Goal: Information Seeking & Learning: Learn about a topic

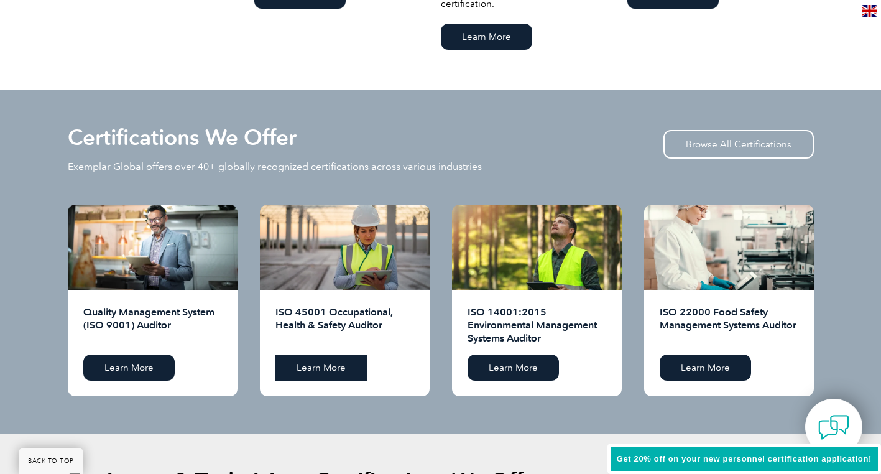
scroll to position [1244, 0]
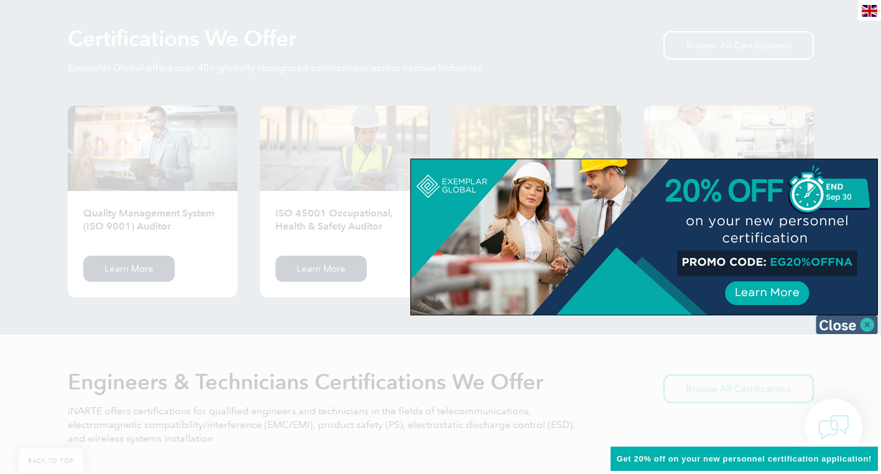
click at [851, 326] on img at bounding box center [847, 324] width 62 height 19
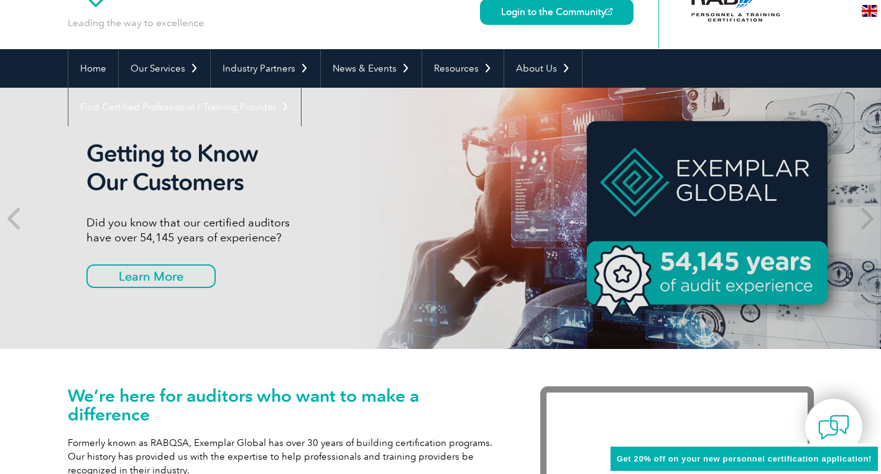
scroll to position [0, 0]
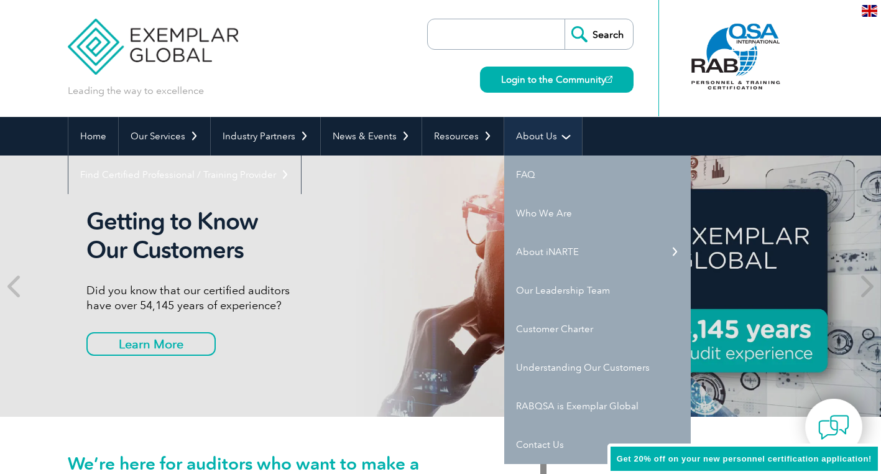
click at [543, 144] on link "About Us" at bounding box center [543, 136] width 78 height 39
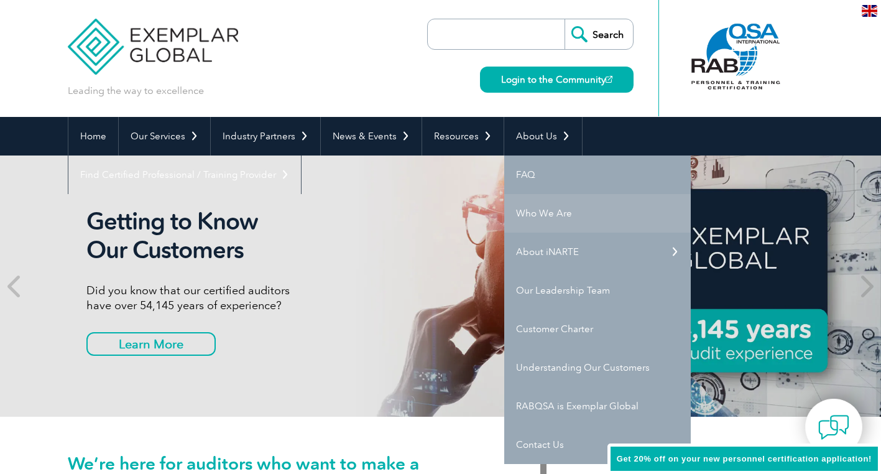
click at [532, 228] on link "Who We Are" at bounding box center [597, 213] width 187 height 39
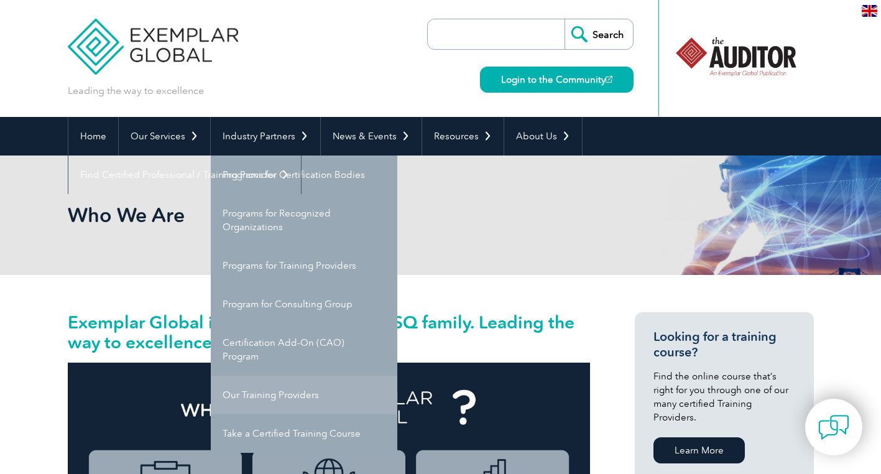
click at [269, 395] on link "Our Training Providers" at bounding box center [304, 395] width 187 height 39
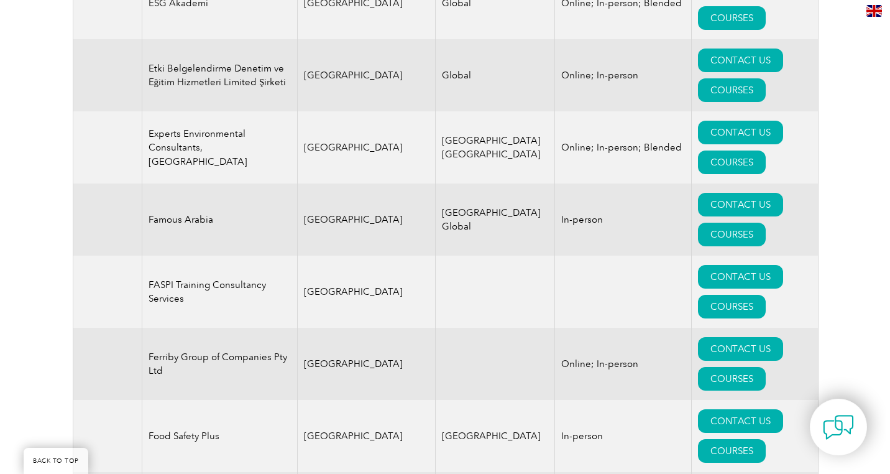
scroll to position [6778, 0]
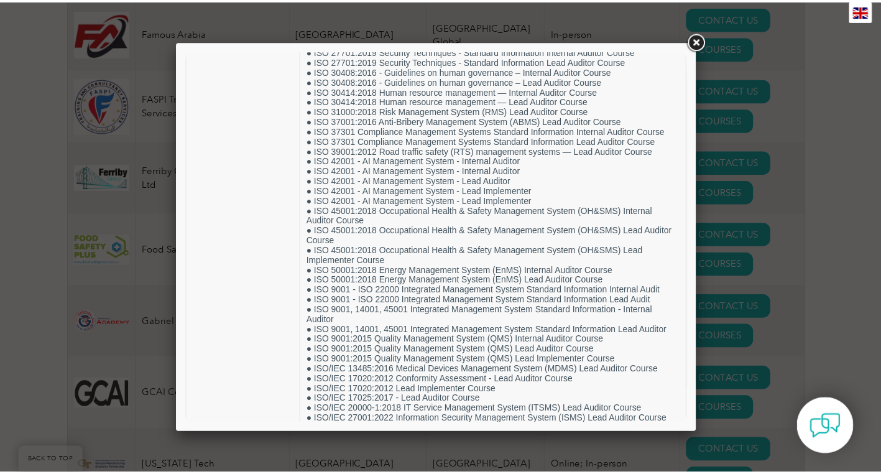
scroll to position [513, 0]
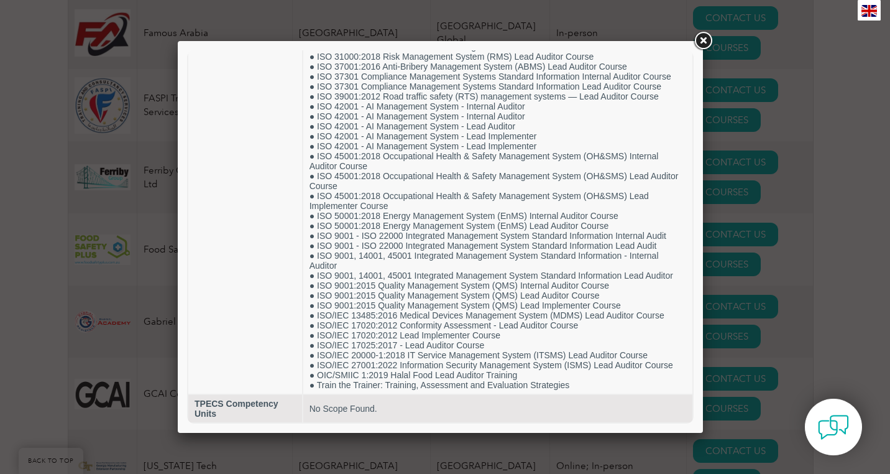
click at [703, 39] on link at bounding box center [703, 41] width 22 height 22
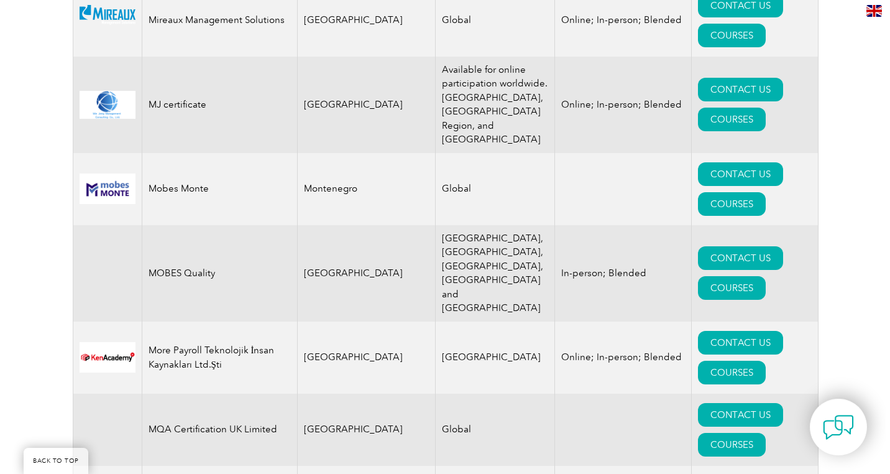
scroll to position [12560, 0]
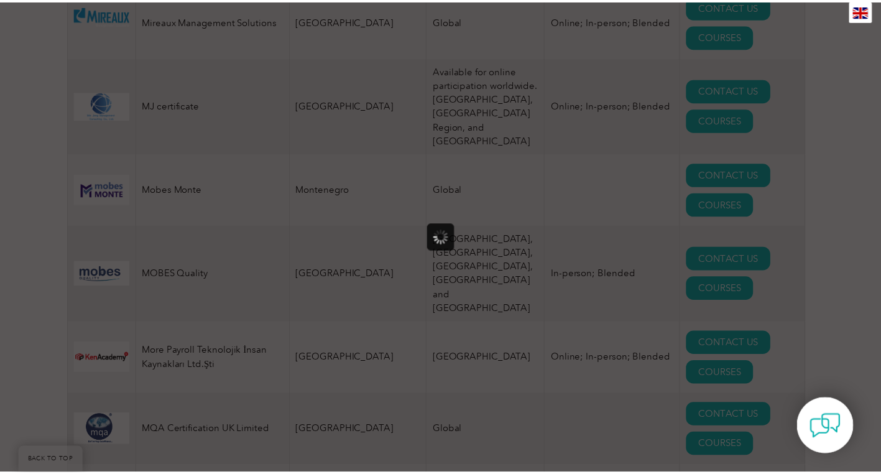
scroll to position [0, 0]
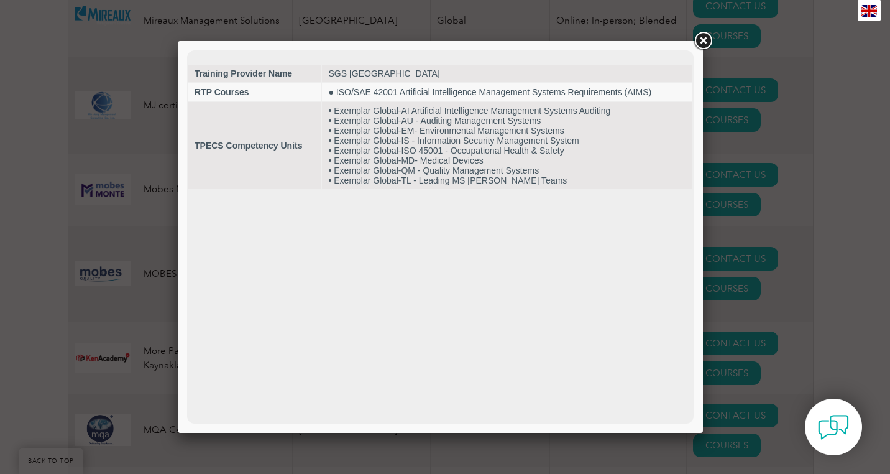
click at [709, 42] on link at bounding box center [703, 41] width 22 height 22
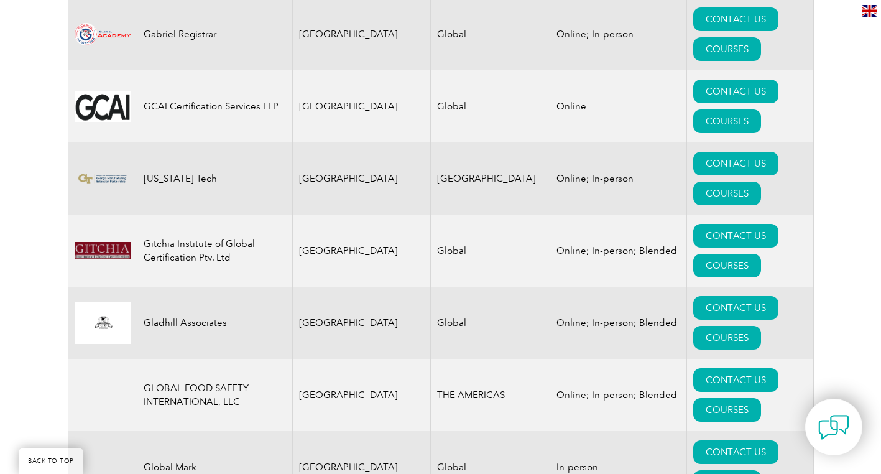
scroll to position [6816, 0]
